Goal: Information Seeking & Learning: Learn about a topic

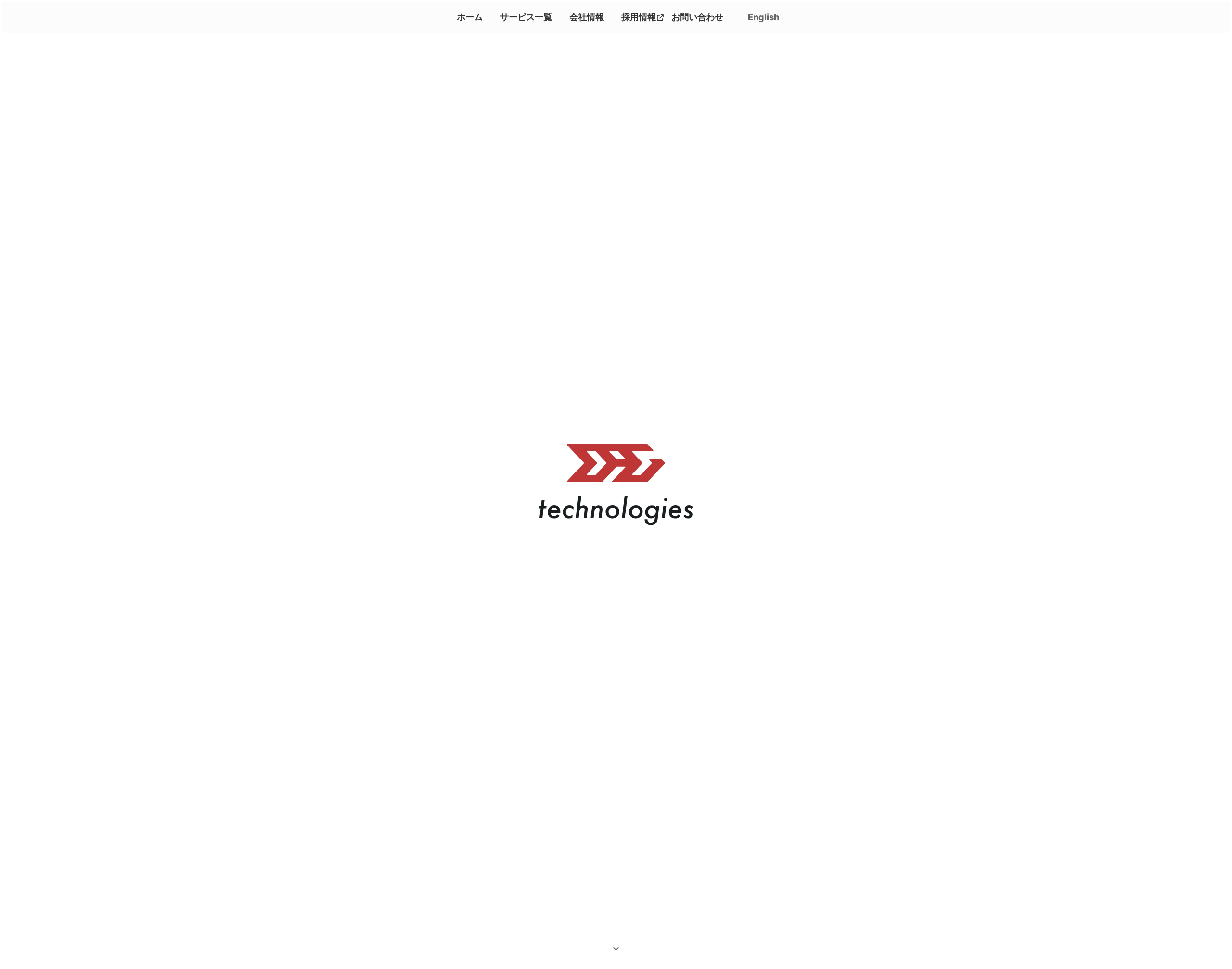
click at [524, 16] on link "サービス一覧" at bounding box center [526, 17] width 60 height 16
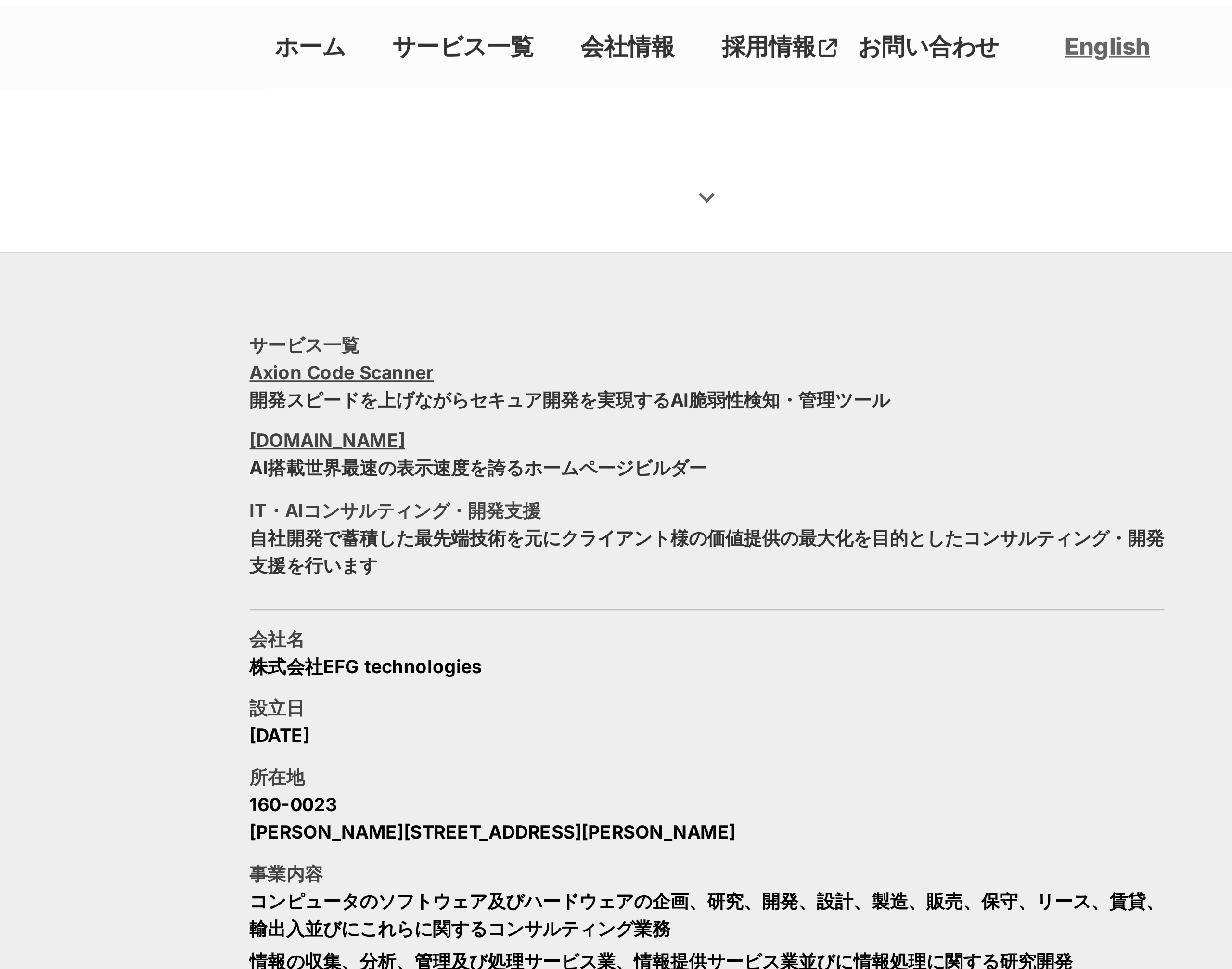
scroll to position [875, 0]
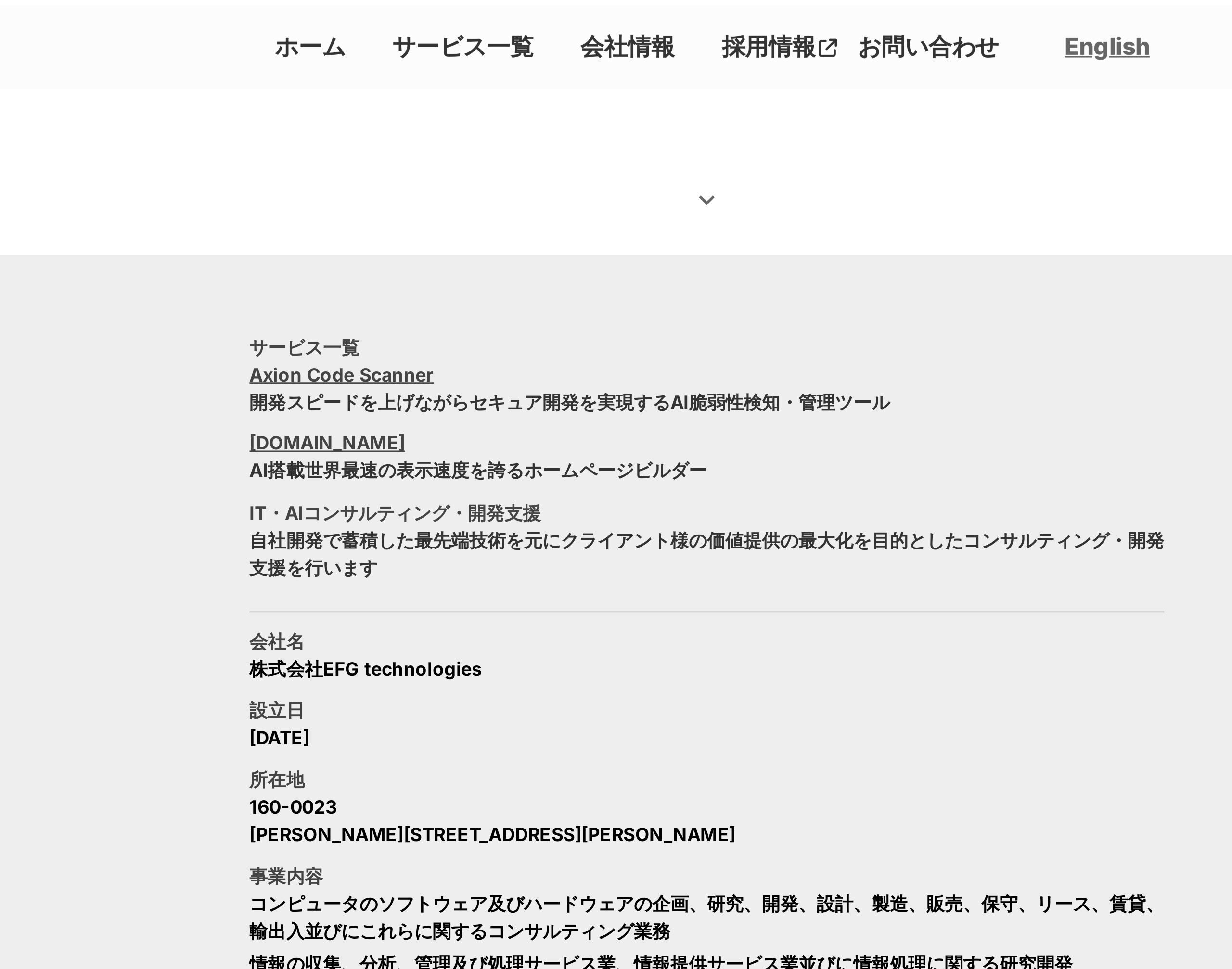
click at [596, 21] on link "会社情報" at bounding box center [586, 17] width 43 height 16
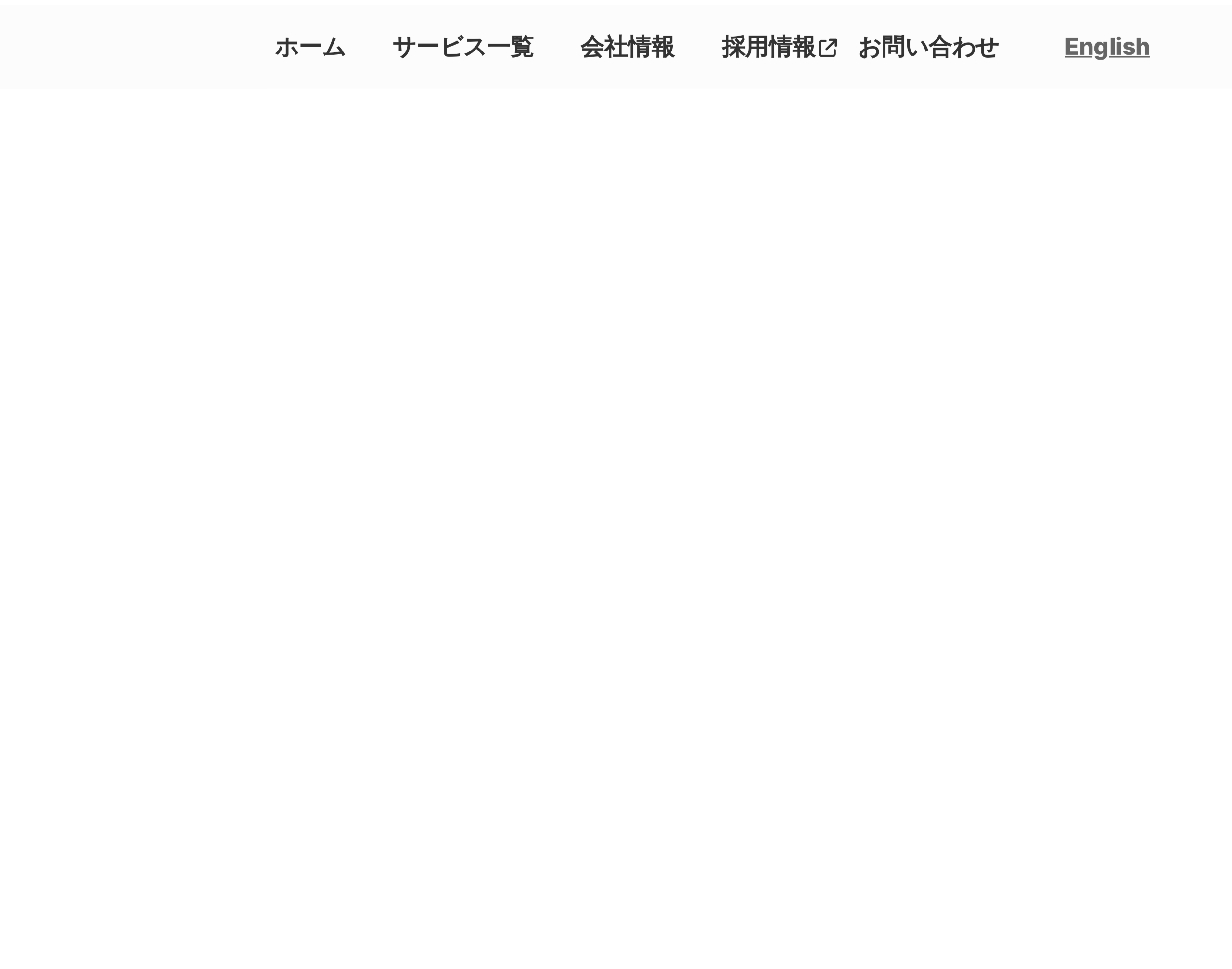
scroll to position [494, 0]
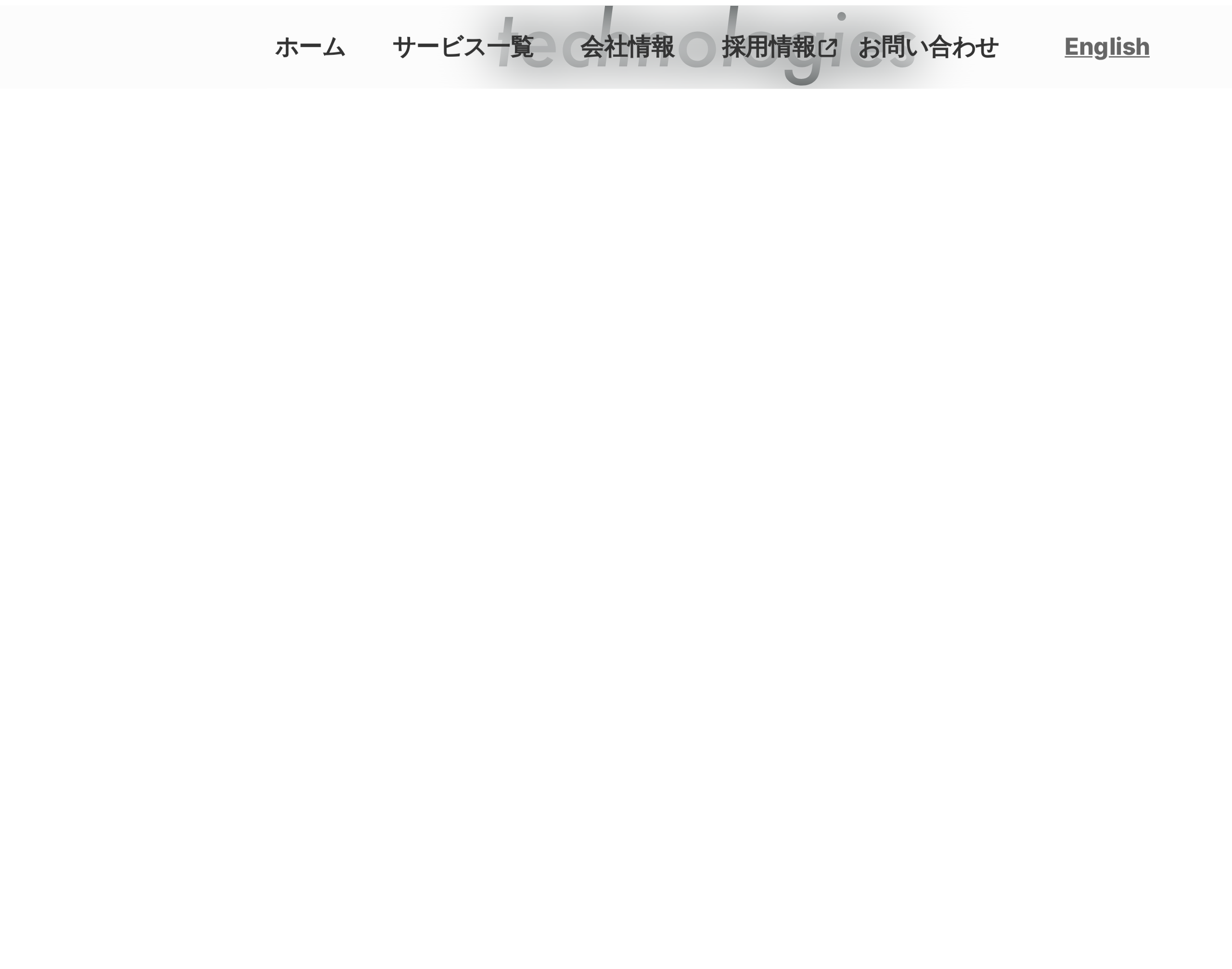
click at [641, 18] on p "採用情報" at bounding box center [636, 17] width 39 height 16
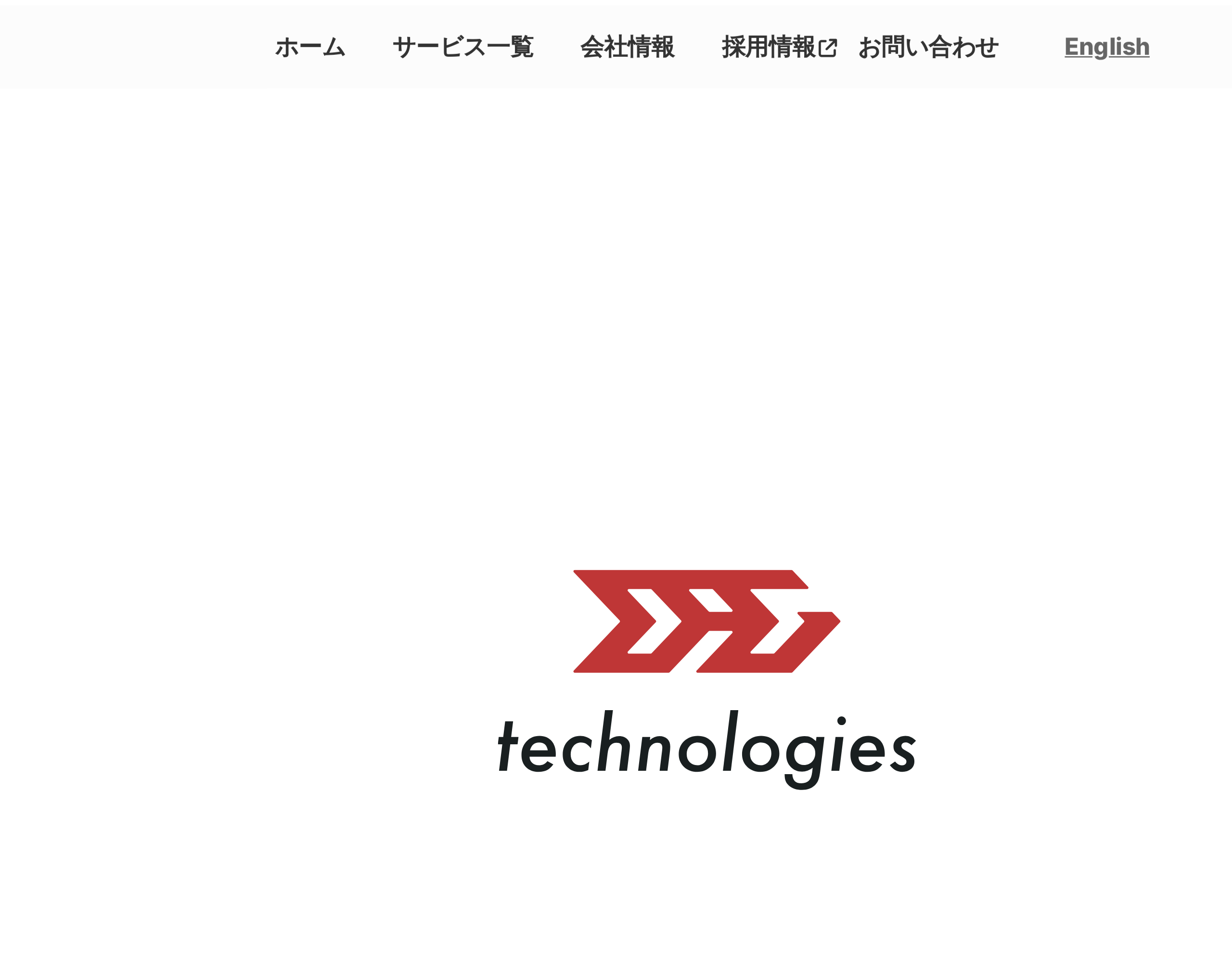
scroll to position [181, 0]
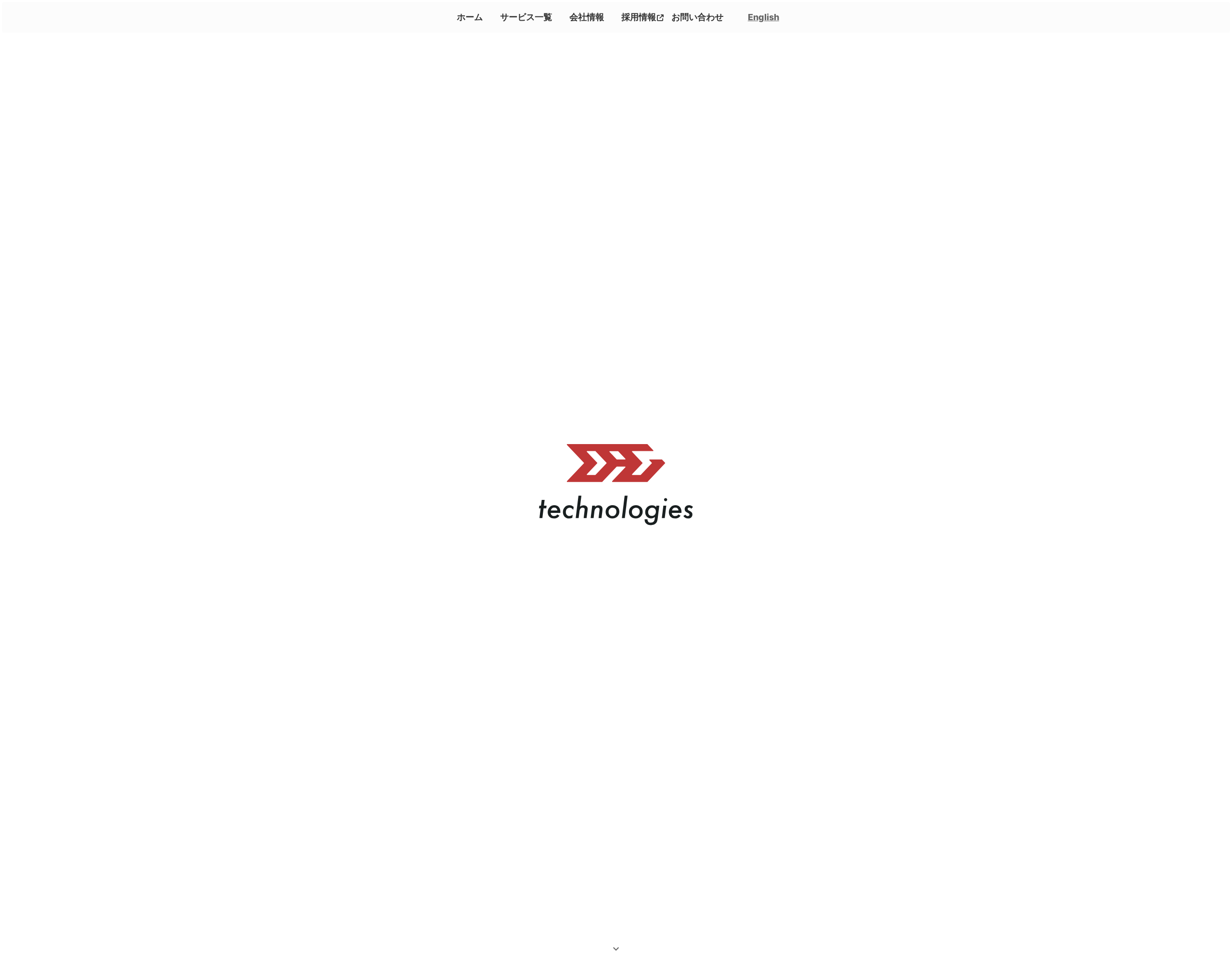
click at [596, 19] on link "会社情報" at bounding box center [586, 17] width 43 height 16
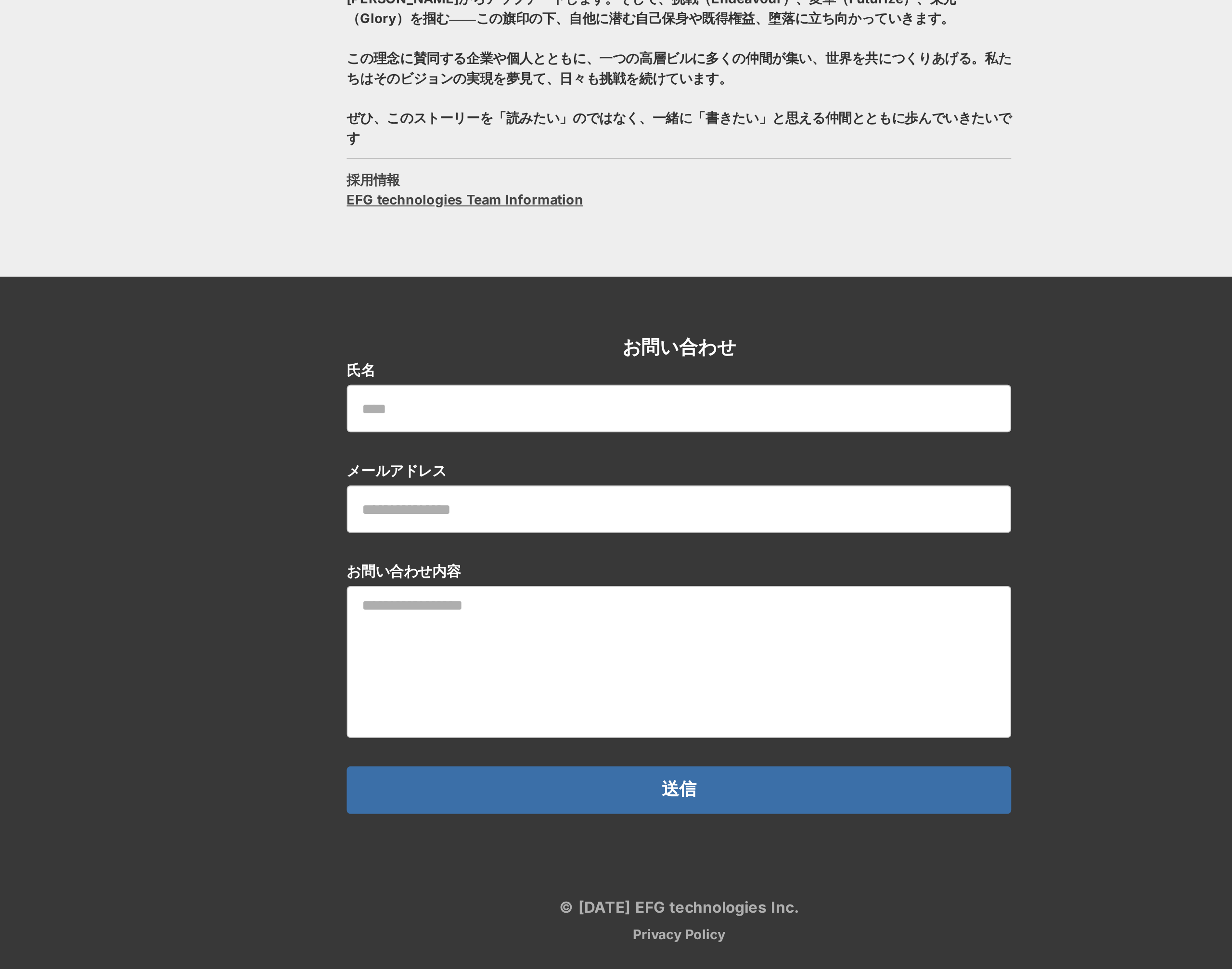
scroll to position [1064, 0]
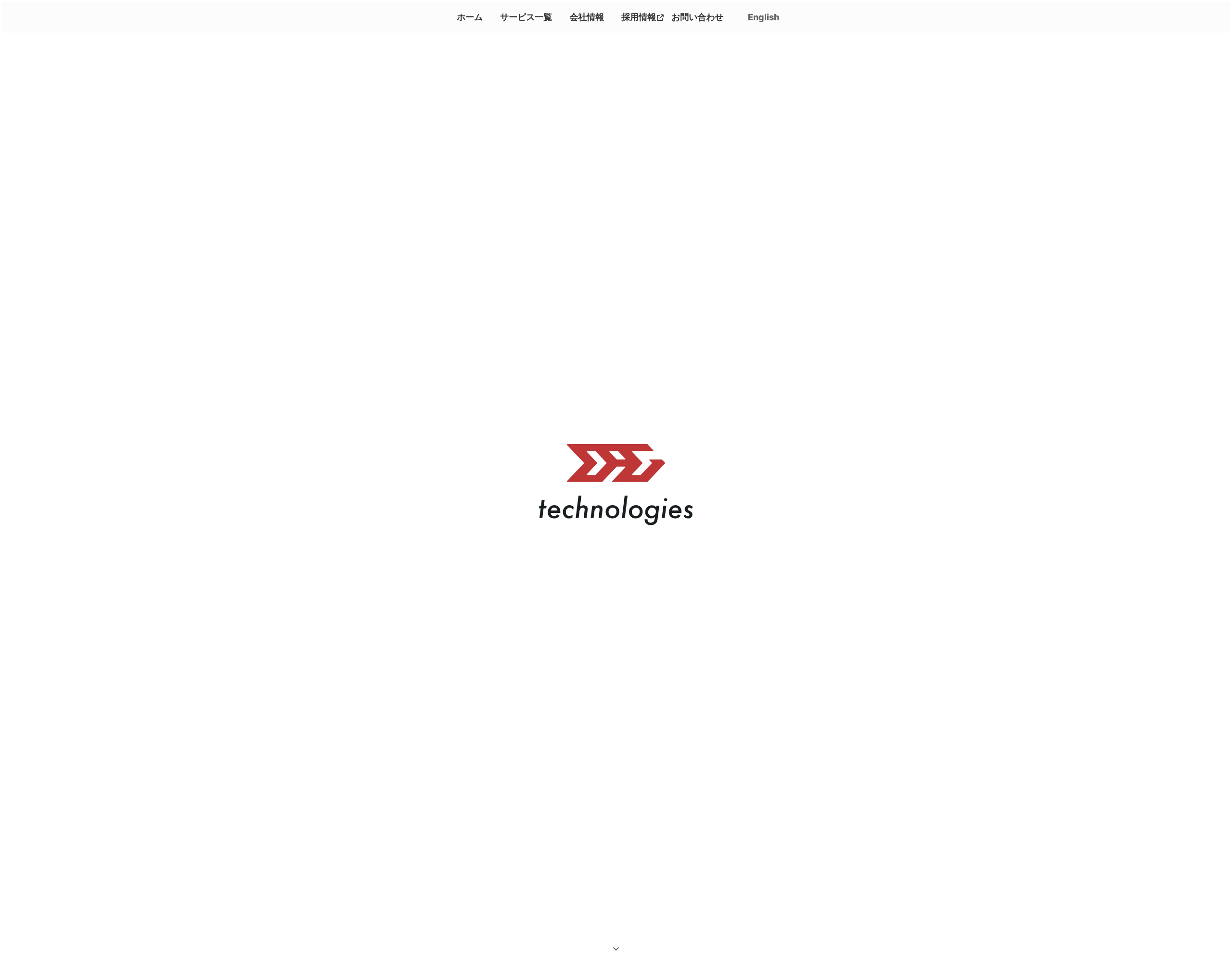
click at [592, 18] on link "会社情報" at bounding box center [586, 17] width 43 height 16
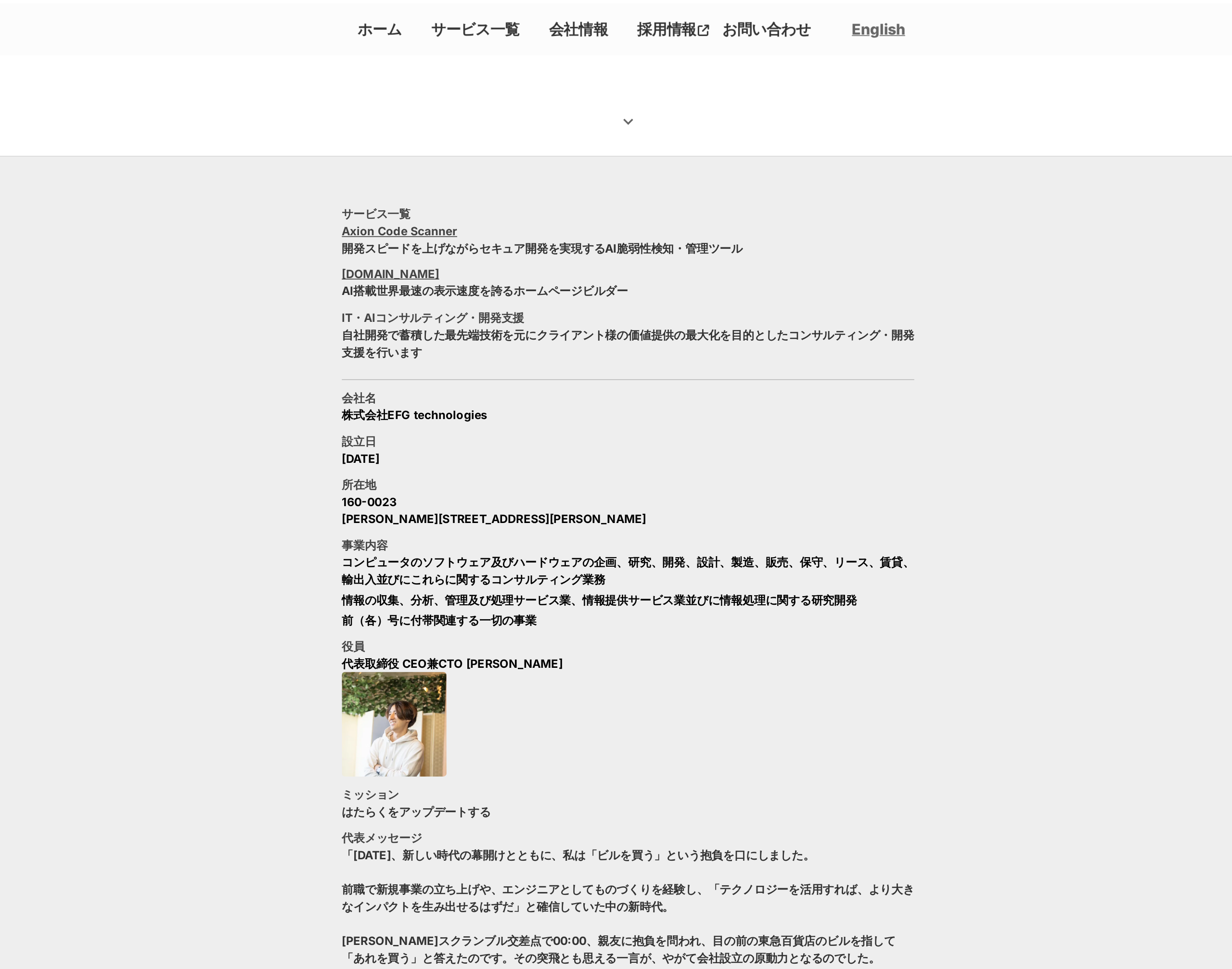
scroll to position [876, 0]
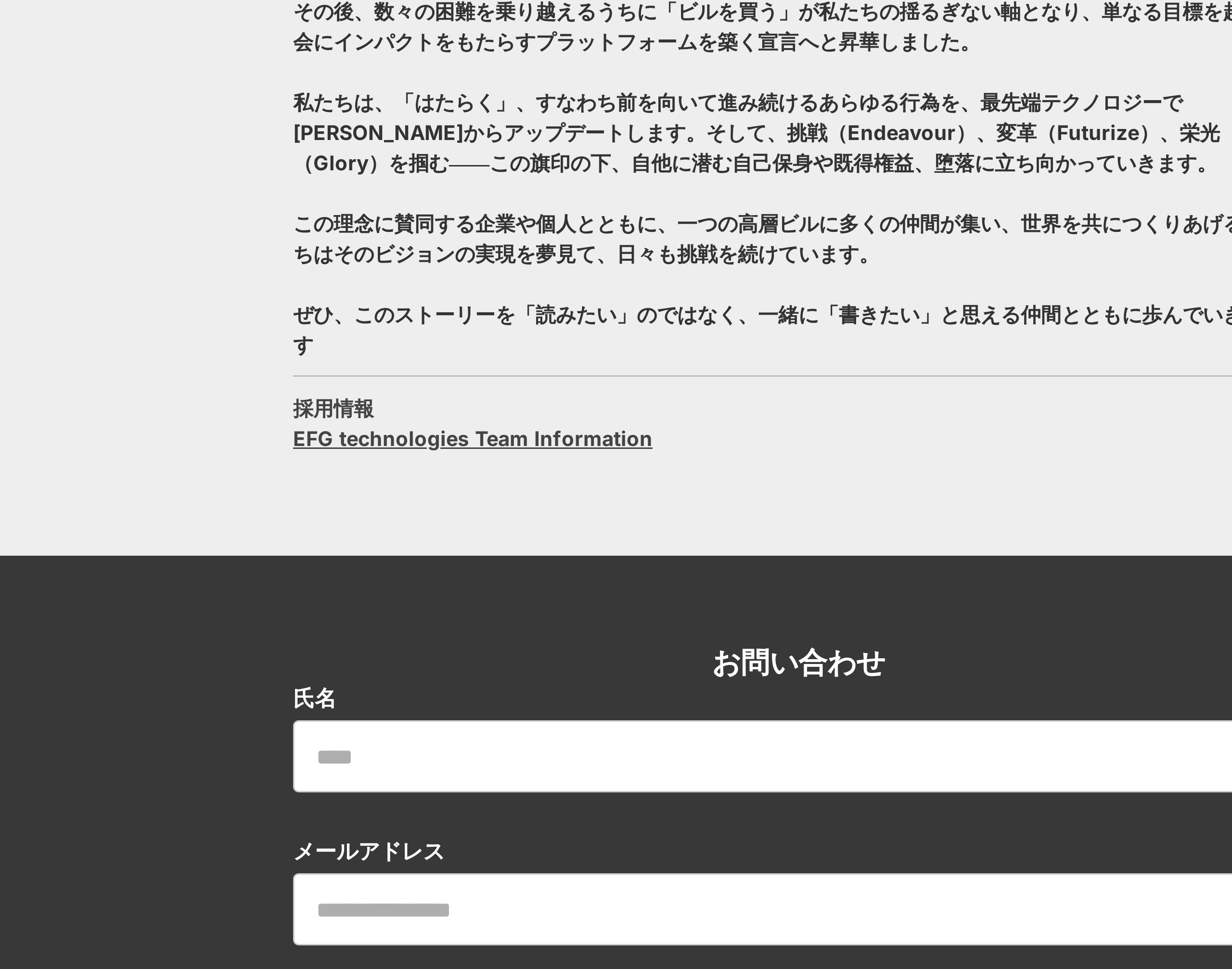
click at [501, 768] on link "EFG technologies Team Information" at bounding box center [508, 767] width 120 height 10
